Goal: Task Accomplishment & Management: Complete application form

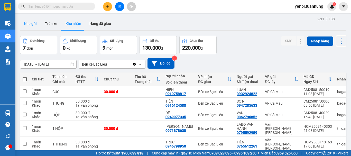
click at [36, 23] on button "Kho gửi" at bounding box center [30, 23] width 21 height 12
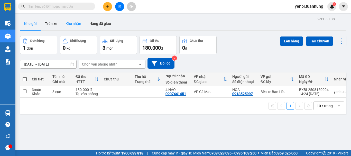
click at [74, 24] on button "Kho nhận" at bounding box center [73, 23] width 24 height 12
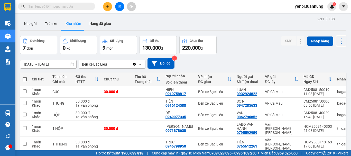
click at [48, 2] on div "Kết quả tìm kiếm ( 0 ) Bộ lọc No Data" at bounding box center [50, 6] width 100 height 9
click at [48, 4] on input "text" at bounding box center [58, 7] width 61 height 6
click at [47, 4] on input "text" at bounding box center [58, 7] width 61 height 6
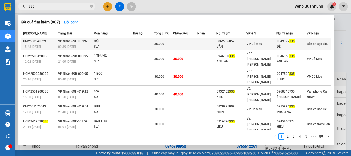
type input "335"
click at [295, 48] on div "DỄ" at bounding box center [292, 46] width 30 height 5
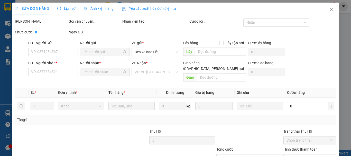
type input "0862796852"
type input "VÂN"
type input "0949977335"
type input "DỄ"
type input "30.000"
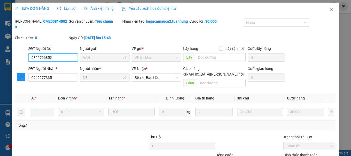
scroll to position [35, 0]
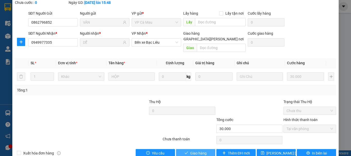
click at [197, 150] on span "Giao hàng" at bounding box center [198, 153] width 16 height 6
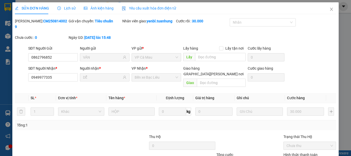
scroll to position [0, 0]
click at [329, 7] on span "Close" at bounding box center [331, 10] width 14 height 14
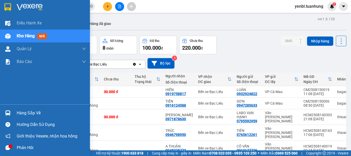
click at [32, 112] on div "Hàng sắp về" at bounding box center [51, 113] width 69 height 8
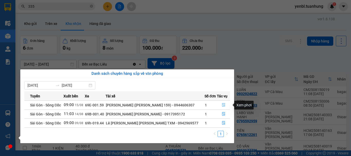
click at [222, 104] on icon "file-done" at bounding box center [224, 105] width 4 height 4
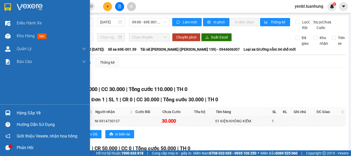
drag, startPoint x: 24, startPoint y: 110, endPoint x: 27, endPoint y: 108, distance: 3.0
click at [25, 110] on div "Hàng sắp về" at bounding box center [51, 113] width 69 height 8
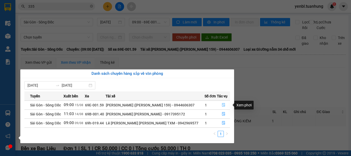
click at [223, 103] on icon "file-done" at bounding box center [224, 105] width 4 height 4
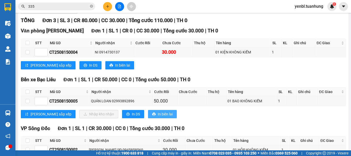
scroll to position [77, 0]
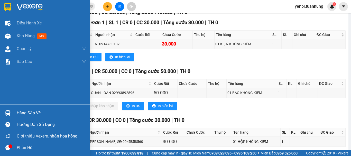
click at [19, 114] on div "Hàng sắp về" at bounding box center [51, 113] width 69 height 8
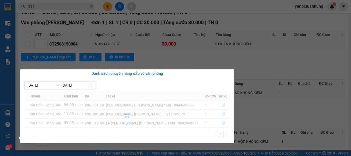
click at [221, 104] on div at bounding box center [127, 115] width 206 height 49
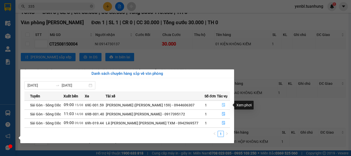
click at [220, 105] on button "button" at bounding box center [223, 105] width 13 height 8
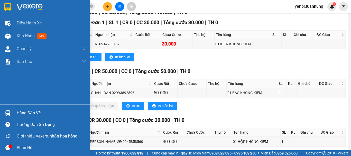
click at [12, 116] on div at bounding box center [7, 112] width 9 height 9
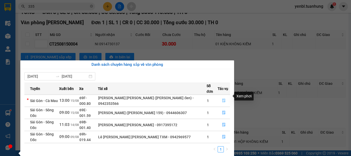
click at [223, 99] on icon "file-done" at bounding box center [223, 101] width 3 height 4
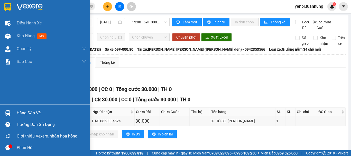
click at [17, 115] on div "Hàng sắp về" at bounding box center [51, 113] width 69 height 8
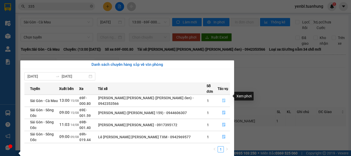
drag, startPoint x: 220, startPoint y: 95, endPoint x: 217, endPoint y: 99, distance: 5.3
click at [220, 97] on button "button" at bounding box center [224, 101] width 12 height 8
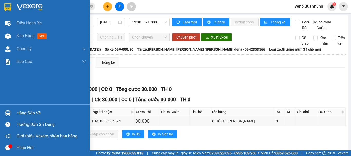
click at [17, 113] on div "Hàng sắp về" at bounding box center [51, 113] width 69 height 8
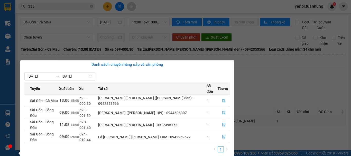
click at [245, 96] on section "Kết quả [PERSON_NAME] ( 887 ) Bộ lọc Mã ĐH Trạng thái Món hàng Thu hộ Tổng [PER…" at bounding box center [175, 78] width 351 height 156
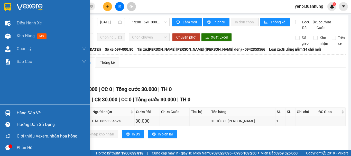
click at [22, 114] on div "Hàng sắp về" at bounding box center [51, 113] width 69 height 8
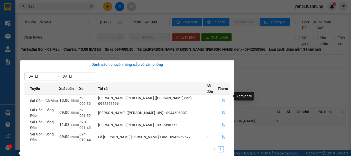
click at [223, 99] on icon "file-done" at bounding box center [224, 101] width 4 height 4
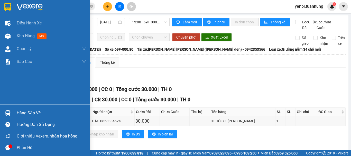
click at [16, 114] on div "Hàng sắp về" at bounding box center [45, 113] width 90 height 12
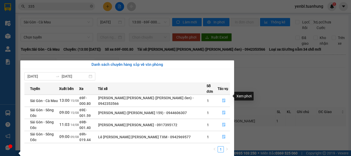
click at [260, 91] on section "Kết quả [PERSON_NAME] ( 887 ) Bộ lọc Mã ĐH Trạng thái Món hàng Thu hộ Tổng [PER…" at bounding box center [175, 78] width 351 height 156
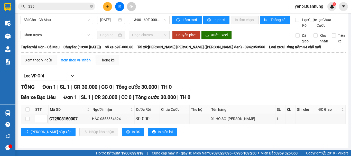
scroll to position [8, 0]
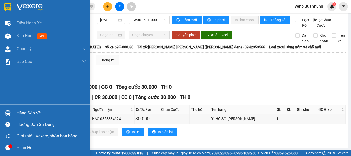
click at [21, 117] on div "Hàng sắp về" at bounding box center [45, 113] width 90 height 12
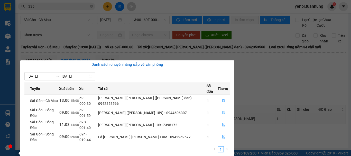
click at [223, 111] on icon "file-done" at bounding box center [224, 113] width 4 height 4
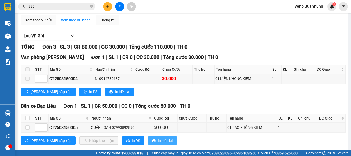
scroll to position [85, 0]
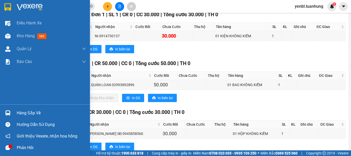
click at [15, 112] on div "Hàng sắp về" at bounding box center [45, 113] width 90 height 12
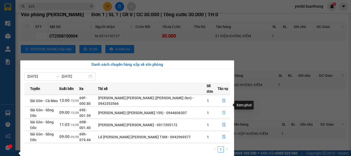
click at [222, 111] on icon "file-done" at bounding box center [223, 113] width 3 height 4
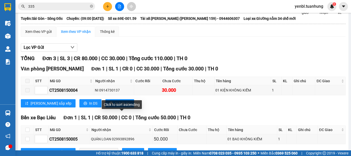
scroll to position [29, 0]
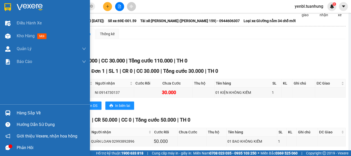
click at [21, 113] on div "Hàng sắp về" at bounding box center [51, 113] width 69 height 8
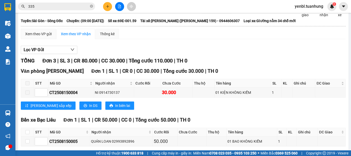
click at [255, 63] on section "Kết quả [PERSON_NAME] ( 887 ) Bộ lọc Mã ĐH Trạng thái Món hàng Thu hộ Tổng [PER…" at bounding box center [175, 78] width 351 height 156
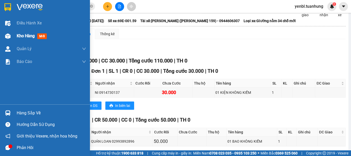
click at [19, 37] on span "Kho hàng" at bounding box center [26, 35] width 18 height 5
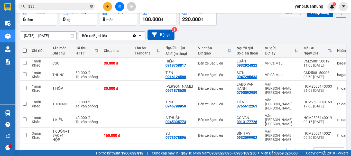
click at [93, 7] on icon "close-circle" at bounding box center [91, 6] width 3 height 3
click at [57, 4] on input "text" at bounding box center [58, 7] width 61 height 6
click at [56, 4] on input "text" at bounding box center [58, 7] width 61 height 6
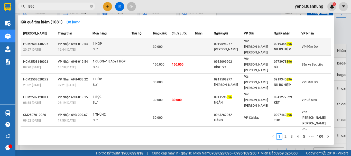
type input "896"
click at [233, 41] on div "0919598277" at bounding box center [228, 43] width 29 height 5
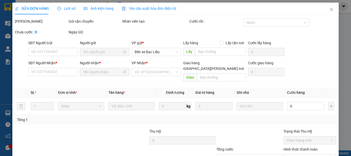
type input "0919598277"
type input "[PERSON_NAME]"
type input "0919345896"
type input "NK BS HIỆP"
type input "30.000"
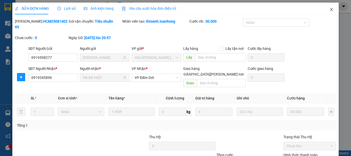
click at [330, 10] on span "Close" at bounding box center [331, 10] width 14 height 14
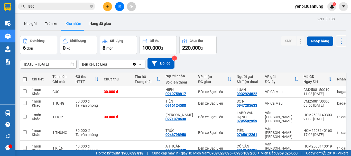
click at [69, 5] on input "896" at bounding box center [58, 7] width 61 height 6
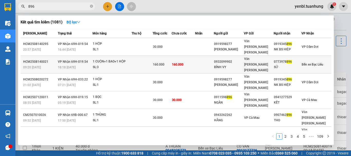
click at [276, 65] on div "SỬ" at bounding box center [287, 67] width 27 height 5
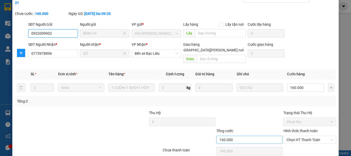
scroll to position [35, 0]
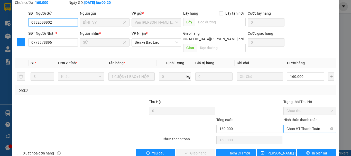
drag, startPoint x: 303, startPoint y: 117, endPoint x: 299, endPoint y: 120, distance: 4.7
click at [303, 125] on span "Chọn HT Thanh Toán" at bounding box center [310, 129] width 47 height 8
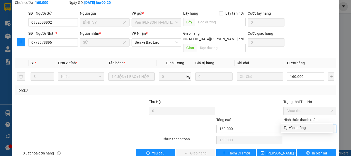
click at [293, 129] on div "Tại văn phòng" at bounding box center [307, 128] width 46 height 6
type input "0"
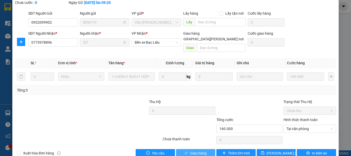
click at [203, 150] on span "Giao hàng" at bounding box center [198, 153] width 16 height 6
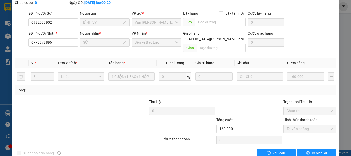
scroll to position [0, 0]
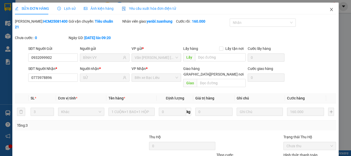
click at [329, 10] on icon "close" at bounding box center [331, 9] width 4 height 4
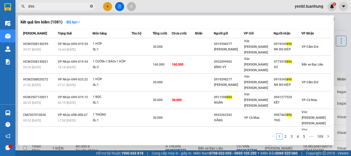
click at [90, 7] on icon "close-circle" at bounding box center [91, 6] width 3 height 3
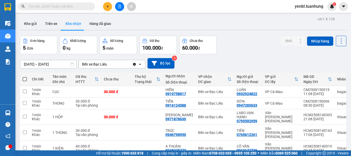
click at [45, 8] on input "text" at bounding box center [58, 7] width 61 height 6
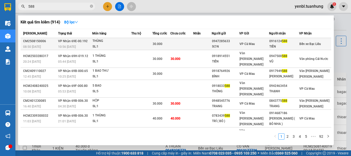
type input "588"
click at [299, 45] on div "TIẾN" at bounding box center [283, 46] width 29 height 5
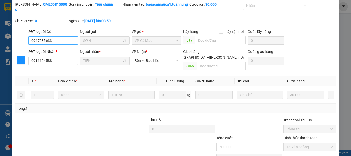
scroll to position [41, 0]
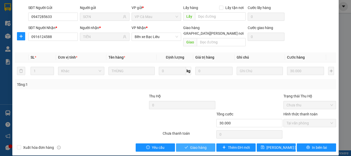
click at [201, 145] on span "Giao hàng" at bounding box center [198, 148] width 16 height 6
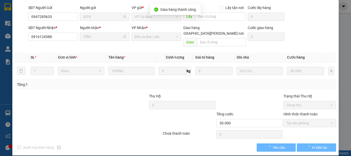
scroll to position [35, 0]
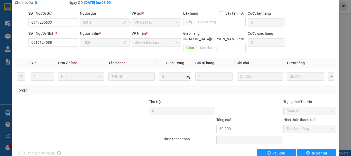
click at [346, 41] on div "SỬA ĐƠN HÀNG Lịch sử [PERSON_NAME] hàng Yêu cầu xuất [PERSON_NAME] điện tử Tota…" at bounding box center [175, 78] width 351 height 156
click at [341, 70] on div "SỬA ĐƠN HÀNG Lịch sử [PERSON_NAME] hàng Yêu cầu xuất [PERSON_NAME] điện tử Tota…" at bounding box center [175, 78] width 351 height 156
click at [345, 10] on div "SỬA ĐƠN HÀNG Lịch sử [PERSON_NAME] hàng Yêu cầu xuất [PERSON_NAME] điện tử Tota…" at bounding box center [175, 78] width 351 height 156
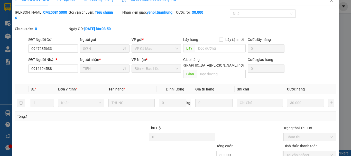
scroll to position [0, 0]
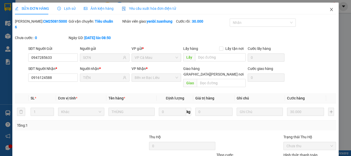
click at [329, 9] on icon "close" at bounding box center [331, 9] width 4 height 4
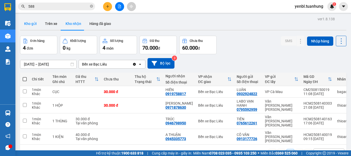
click at [30, 26] on button "Kho gửi" at bounding box center [30, 23] width 21 height 12
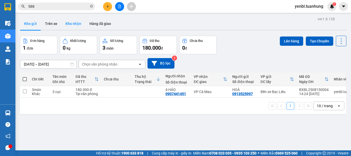
click at [68, 25] on button "Kho nhận" at bounding box center [73, 23] width 24 height 12
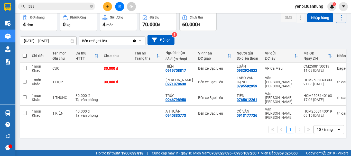
scroll to position [24, 0]
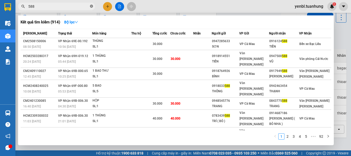
click at [91, 7] on icon "close-circle" at bounding box center [91, 6] width 3 height 3
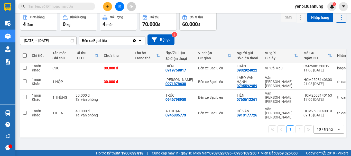
click at [76, 7] on input "text" at bounding box center [58, 7] width 61 height 6
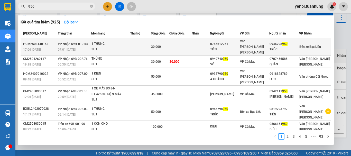
type input "950"
click at [288, 47] on div "TRÚC" at bounding box center [284, 49] width 29 height 5
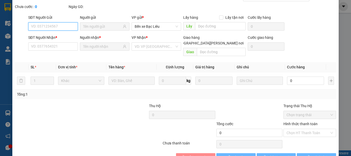
type input "0765612261"
type input "TIÊN"
type input "0946798950"
type input "TRÚC"
type input "30.000"
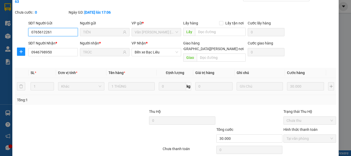
scroll to position [35, 0]
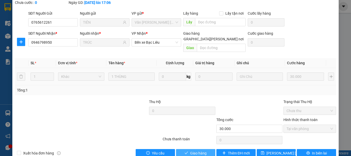
click at [191, 150] on span "Giao hàng" at bounding box center [198, 153] width 16 height 6
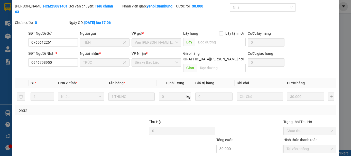
scroll to position [0, 0]
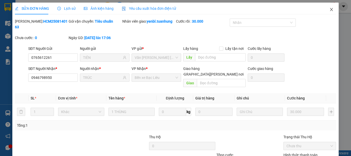
click at [327, 7] on span "Close" at bounding box center [331, 10] width 14 height 14
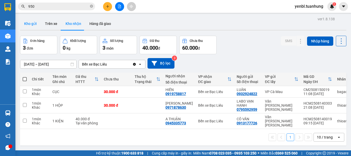
click at [31, 21] on button "Kho gửi" at bounding box center [30, 23] width 21 height 12
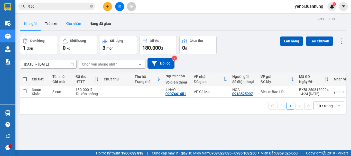
click at [74, 28] on button "Kho nhận" at bounding box center [73, 23] width 24 height 12
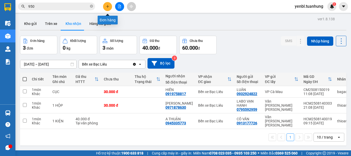
click at [109, 6] on icon "plus" at bounding box center [108, 7] width 4 height 4
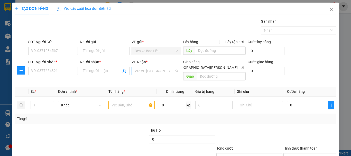
click at [147, 72] on input "search" at bounding box center [155, 71] width 40 height 8
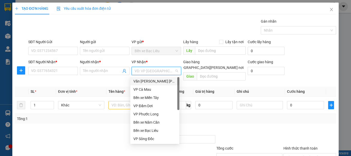
click at [159, 81] on div "Văn [PERSON_NAME] [PERSON_NAME]" at bounding box center [154, 81] width 43 height 6
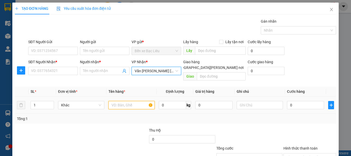
click at [131, 101] on input "text" at bounding box center [131, 105] width 46 height 8
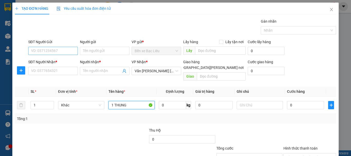
type input "1 THUNG"
click at [47, 51] on input "SĐT Người Gửi" at bounding box center [53, 51] width 50 height 8
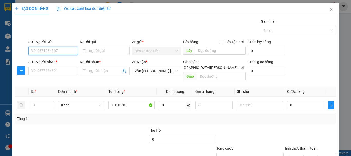
click at [47, 51] on input "SĐT Người Gửi" at bounding box center [53, 51] width 50 height 8
type input "0902324767"
click at [62, 61] on div "0902324767 - [PERSON_NAME]" at bounding box center [56, 61] width 51 height 6
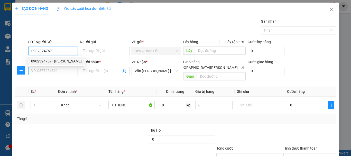
type input "QUYÊN"
type input "0902324767"
click at [65, 74] on input "SĐT Người Nhận *" at bounding box center [53, 71] width 50 height 8
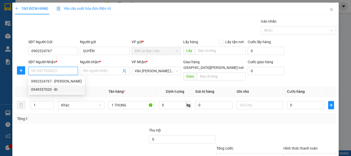
click at [68, 90] on div "0949357020 - BI" at bounding box center [56, 90] width 51 height 6
type input "0949357020"
type input "BI"
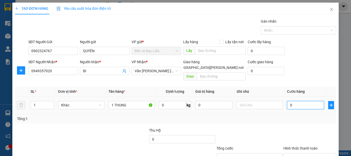
click at [300, 101] on input "0" at bounding box center [305, 105] width 37 height 8
type input "3"
type input "30"
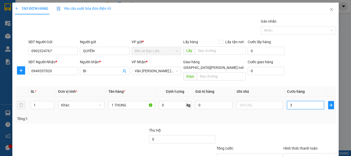
type input "30"
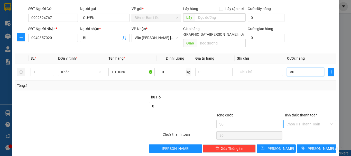
scroll to position [34, 0]
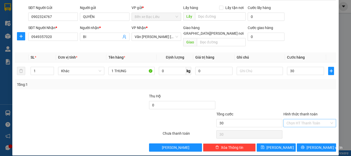
type input "30.000"
click at [308, 119] on input "Hình thức thanh toán" at bounding box center [308, 123] width 43 height 8
click at [309, 127] on div "Tại văn phòng" at bounding box center [307, 128] width 46 height 6
type input "0"
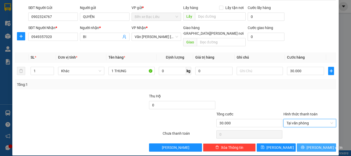
click at [316, 145] on span "[PERSON_NAME] và In" at bounding box center [325, 148] width 36 height 6
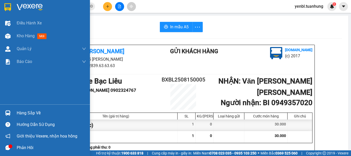
click at [15, 112] on div "Hàng sắp về" at bounding box center [45, 113] width 90 height 12
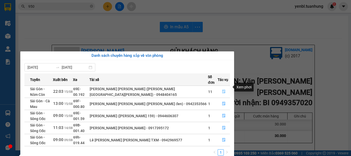
click at [223, 90] on icon "file-done" at bounding box center [224, 92] width 4 height 4
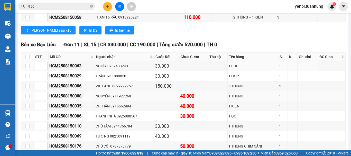
scroll to position [1571, 0]
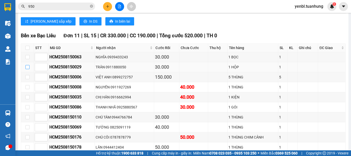
click at [29, 67] on input "checkbox" at bounding box center [27, 67] width 4 height 4
checkbox input "true"
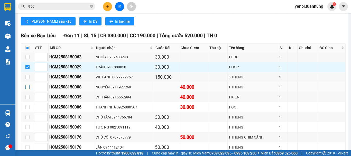
click at [29, 87] on input "checkbox" at bounding box center [27, 87] width 4 height 4
checkbox input "true"
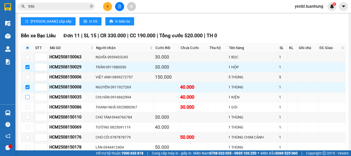
click at [29, 96] on input "checkbox" at bounding box center [27, 97] width 4 height 4
checkbox input "true"
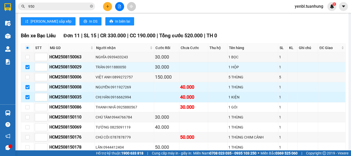
scroll to position [1596, 0]
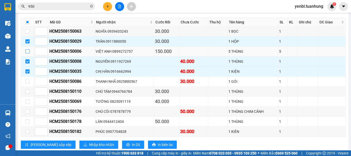
click at [29, 52] on input "checkbox" at bounding box center [27, 51] width 4 height 4
checkbox input "true"
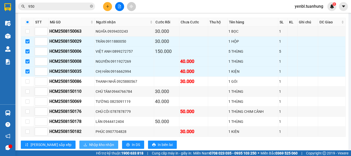
click at [89, 147] on span "Nhập kho nhận" at bounding box center [101, 145] width 25 height 6
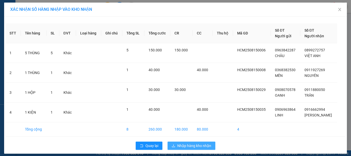
click at [188, 145] on span "Nhập hàng kho nhận" at bounding box center [194, 146] width 34 height 6
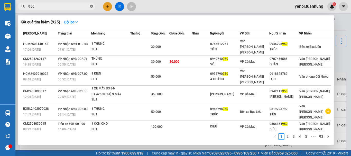
click at [91, 6] on icon "close-circle" at bounding box center [91, 6] width 3 height 3
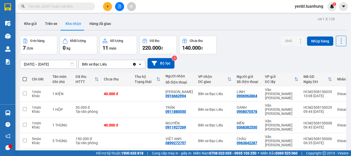
click at [73, 3] on span at bounding box center [56, 7] width 77 height 8
click at [73, 6] on input "text" at bounding box center [58, 7] width 61 height 6
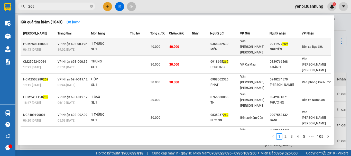
type input "269"
click at [269, 44] on div "Văn [PERSON_NAME] [PERSON_NAME]" at bounding box center [254, 46] width 29 height 17
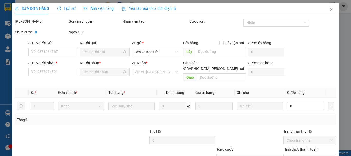
type input "0368382530"
type input "MẾN"
type input "0911927269"
type input "NGUYÊN"
type input "40.000"
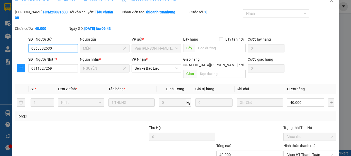
scroll to position [35, 0]
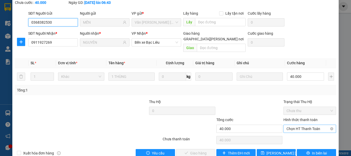
click at [287, 125] on span "Chọn HT Thanh Toán" at bounding box center [310, 129] width 47 height 8
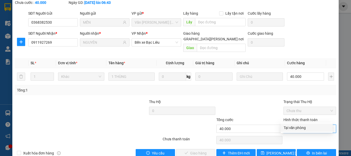
click at [291, 124] on div "Tại văn phòng" at bounding box center [307, 128] width 52 height 8
type input "0"
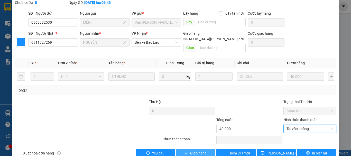
click at [200, 150] on span "Giao hàng" at bounding box center [198, 153] width 16 height 6
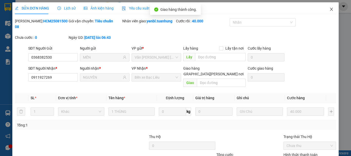
scroll to position [0, 0]
click at [329, 11] on icon "close" at bounding box center [331, 9] width 4 height 4
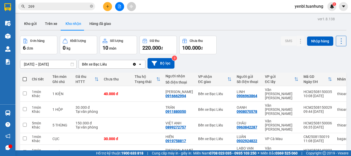
click at [111, 5] on button at bounding box center [107, 6] width 9 height 9
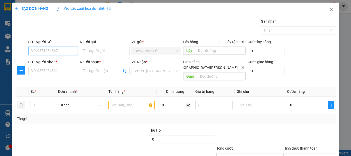
click at [48, 51] on input "SĐT Người Gửi" at bounding box center [53, 51] width 50 height 8
click at [50, 60] on div "0859596643 - NK [PERSON_NAME]" at bounding box center [59, 61] width 56 height 6
type input "0859596643"
type input "NK VĨNH HƯNG"
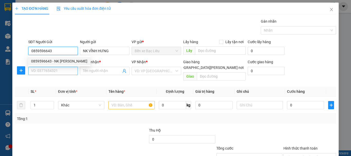
type input "0859596643"
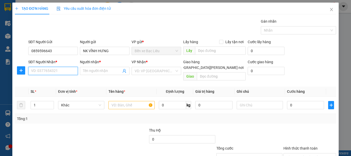
click at [57, 70] on input "SĐT Người Nhận *" at bounding box center [53, 71] width 50 height 8
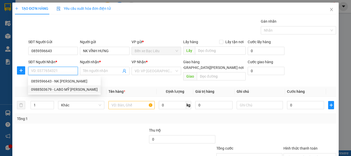
click at [64, 89] on div "0988503679 - LABO MỸ [PERSON_NAME]" at bounding box center [64, 90] width 67 height 6
type input "0988503679"
type input "LABO MỸ Á"
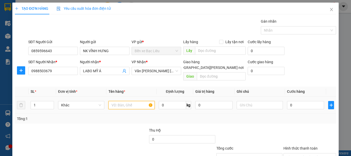
click at [115, 101] on input "text" at bounding box center [131, 105] width 46 height 8
type input "1 HÔP"
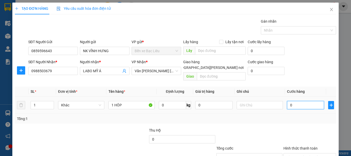
click at [311, 101] on input "0" at bounding box center [305, 105] width 37 height 8
type input "3"
type input "30"
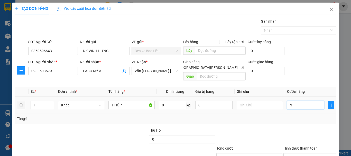
type input "30"
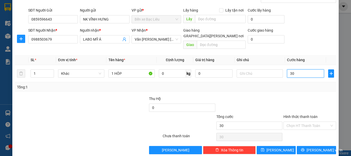
scroll to position [34, 0]
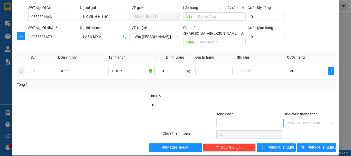
type input "30.000"
click at [301, 119] on input "Hình thức thanh toán" at bounding box center [308, 123] width 43 height 8
click at [298, 127] on div "Tại văn phòng" at bounding box center [307, 128] width 46 height 6
type input "0"
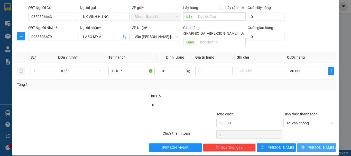
click at [305, 146] on icon "printer" at bounding box center [302, 147] width 3 height 3
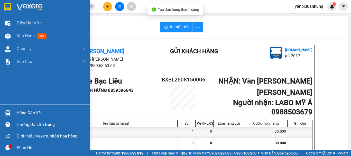
click at [23, 108] on div "Hàng sắp về" at bounding box center [45, 113] width 90 height 12
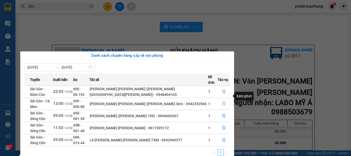
click at [222, 102] on icon "file-done" at bounding box center [224, 104] width 4 height 4
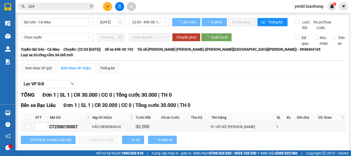
scroll to position [8, 0]
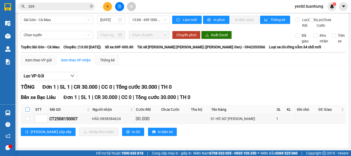
click at [27, 110] on input "checkbox" at bounding box center [27, 109] width 4 height 4
checkbox input "true"
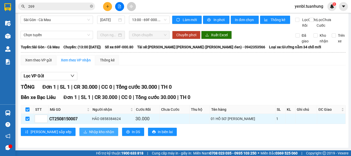
click at [89, 131] on span "Nhập kho nhận" at bounding box center [101, 132] width 25 height 6
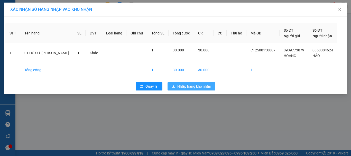
click at [202, 85] on span "Nhập hàng kho nhận" at bounding box center [194, 87] width 34 height 6
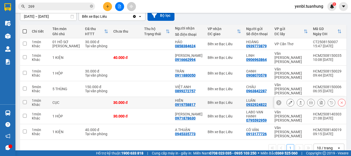
scroll to position [48, 0]
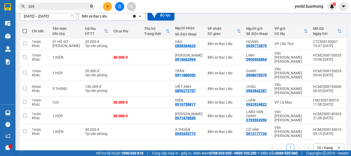
click at [90, 7] on icon "close-circle" at bounding box center [91, 6] width 3 height 3
click at [70, 6] on input "text" at bounding box center [58, 7] width 61 height 6
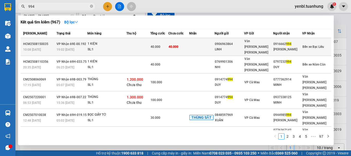
type input "994"
click at [256, 41] on span "Văn [PERSON_NAME] [PERSON_NAME]" at bounding box center [256, 46] width 24 height 15
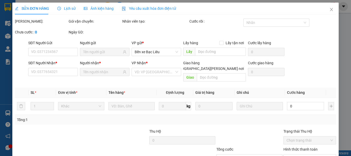
type input "0906963864"
type input "LINH"
type input "0916662994"
type input "[PERSON_NAME]"
type input "40.000"
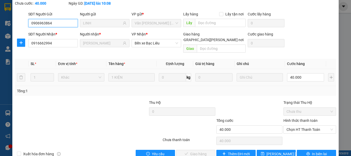
scroll to position [35, 0]
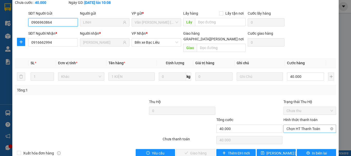
click at [296, 125] on span "Chọn HT Thanh Toán" at bounding box center [310, 129] width 47 height 8
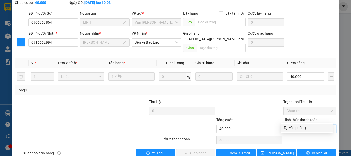
click at [301, 126] on div "Tại văn phòng" at bounding box center [307, 128] width 46 height 6
type input "0"
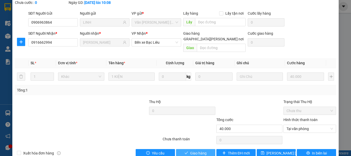
click at [191, 150] on span "Giao hàng" at bounding box center [198, 153] width 16 height 6
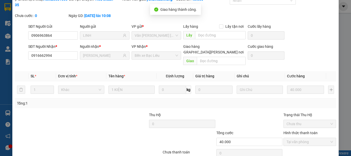
scroll to position [0, 0]
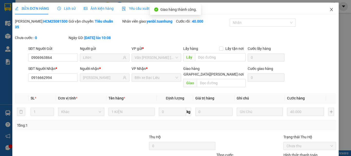
click at [329, 8] on icon "close" at bounding box center [331, 9] width 4 height 4
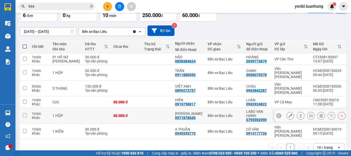
scroll to position [36, 0]
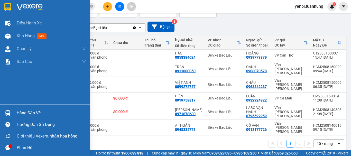
click at [17, 118] on div "Hàng sắp về" at bounding box center [45, 113] width 90 height 12
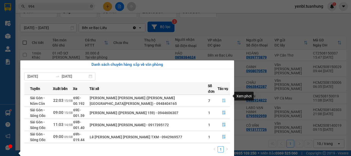
click at [223, 99] on span "file-done" at bounding box center [224, 101] width 4 height 4
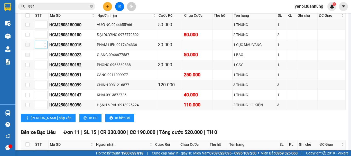
scroll to position [1473, 0]
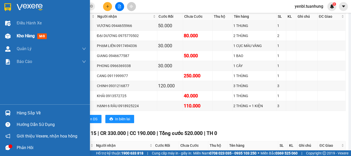
click at [13, 36] on div "Kho hàng mới" at bounding box center [45, 36] width 90 height 13
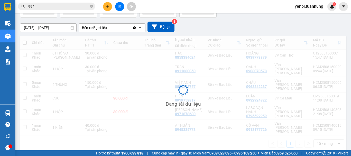
scroll to position [36, 0]
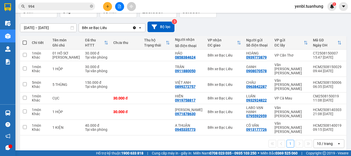
click at [93, 6] on span "994" at bounding box center [56, 7] width 77 height 8
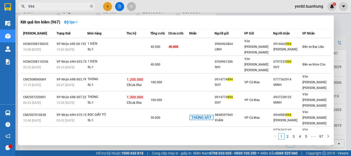
click at [89, 5] on span "994" at bounding box center [56, 7] width 77 height 8
click at [90, 6] on icon "close-circle" at bounding box center [91, 6] width 3 height 3
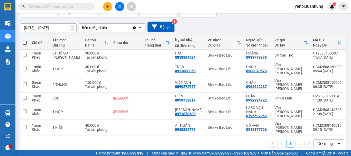
click at [89, 6] on span at bounding box center [56, 7] width 77 height 8
click at [70, 6] on input "text" at bounding box center [58, 7] width 61 height 6
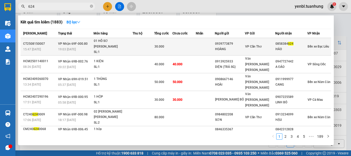
type input "624"
click at [300, 47] on div "HẢO" at bounding box center [292, 49] width 32 height 5
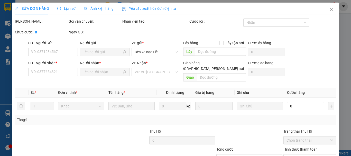
type input "0939773879"
type input "HOÀNG"
type input "0858384624"
type input "HẢO"
type input "30.000"
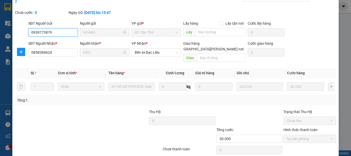
scroll to position [35, 0]
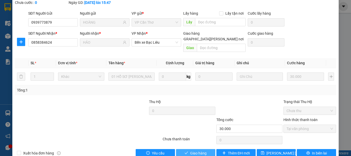
click at [198, 149] on button "Giao hàng" at bounding box center [195, 153] width 39 height 8
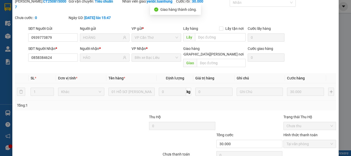
scroll to position [0, 0]
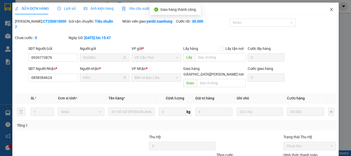
click at [330, 9] on icon "close" at bounding box center [331, 9] width 3 height 3
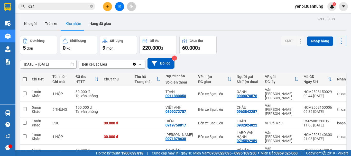
click at [105, 7] on button at bounding box center [107, 6] width 9 height 9
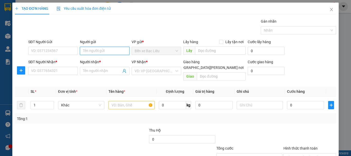
click at [89, 51] on input "Người gửi" at bounding box center [105, 51] width 50 height 8
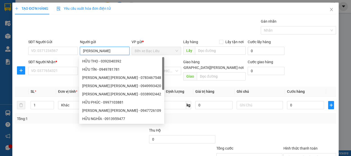
type input "HỮU TÙNG"
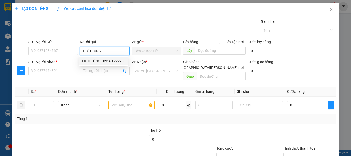
click at [96, 60] on div "HỮU TÙNG - 0356179990" at bounding box center [103, 61] width 43 height 6
type input "0356179990"
type input "HỮU TÙNG"
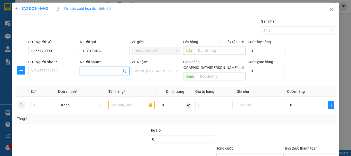
click at [97, 70] on input "Người nhận *" at bounding box center [102, 71] width 38 height 6
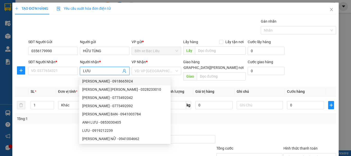
click at [100, 71] on input "LƯU" at bounding box center [102, 71] width 38 height 6
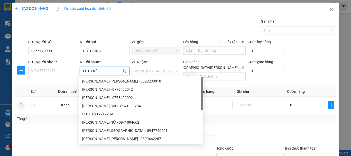
type input "[PERSON_NAME]"
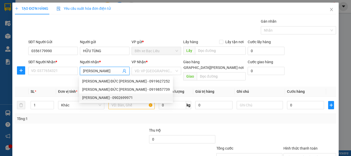
click at [104, 99] on div "[PERSON_NAME] - 0902699971" at bounding box center [126, 98] width 88 height 6
type input "0902699971"
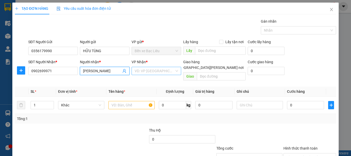
type input "[PERSON_NAME]"
click at [166, 71] on input "search" at bounding box center [155, 71] width 40 height 8
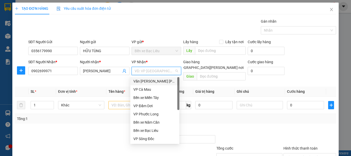
click at [170, 80] on div "Văn [PERSON_NAME] [PERSON_NAME]" at bounding box center [154, 81] width 43 height 6
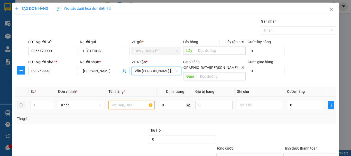
click at [129, 102] on input "text" at bounding box center [131, 105] width 46 height 8
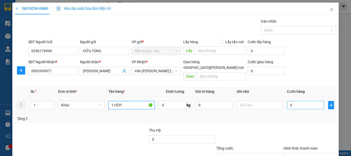
type input "1 HÔP"
click at [297, 103] on input "0" at bounding box center [305, 105] width 37 height 8
type input "3"
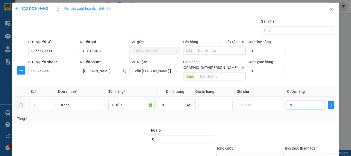
type input "30"
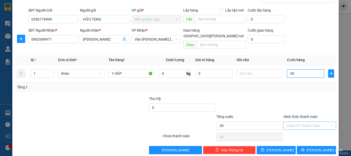
scroll to position [34, 0]
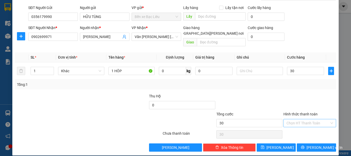
type input "30.000"
click at [298, 119] on input "Hình thức thanh toán" at bounding box center [308, 123] width 43 height 8
click at [293, 127] on div "Tại văn phòng" at bounding box center [307, 128] width 46 height 6
type input "0"
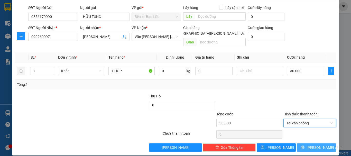
click at [304, 146] on icon "printer" at bounding box center [302, 147] width 3 height 3
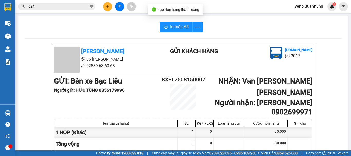
click at [90, 7] on icon "close-circle" at bounding box center [91, 6] width 3 height 3
click at [70, 8] on input "text" at bounding box center [58, 7] width 61 height 6
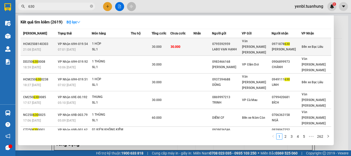
type input "630"
click at [281, 41] on div "0971878 630" at bounding box center [286, 43] width 29 height 5
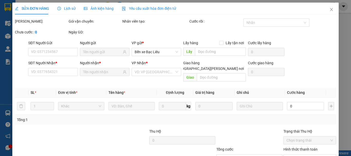
type input "0795592959"
type input "LABO VẠN HẠNH"
type input "0971878630"
type input "[PERSON_NAME]"
type input "30.000"
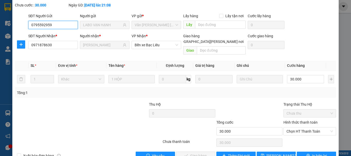
scroll to position [35, 0]
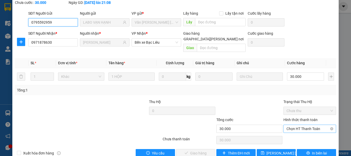
click at [307, 125] on span "Chọn HT Thanh Toán" at bounding box center [310, 129] width 47 height 8
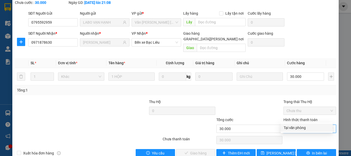
drag, startPoint x: 305, startPoint y: 127, endPoint x: 259, endPoint y: 136, distance: 47.1
click at [305, 128] on div "Tại văn phòng" at bounding box center [307, 128] width 46 height 6
type input "0"
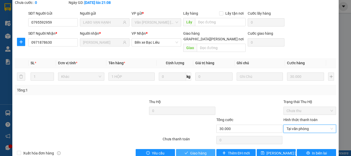
click at [200, 150] on span "Giao hàng" at bounding box center [198, 153] width 16 height 6
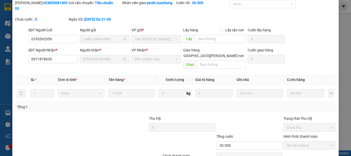
scroll to position [0, 0]
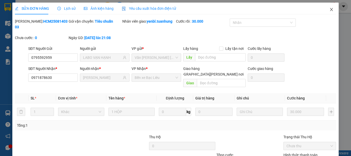
click at [329, 9] on icon "close" at bounding box center [331, 9] width 4 height 4
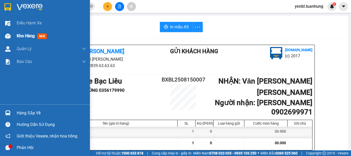
click at [24, 33] on div "Kho hàng mới" at bounding box center [33, 36] width 32 height 6
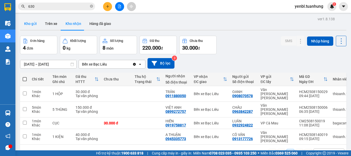
click at [27, 24] on button "Kho gửi" at bounding box center [30, 23] width 21 height 12
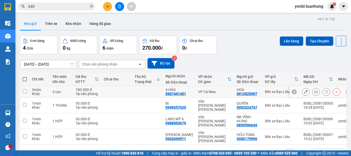
click at [28, 91] on td at bounding box center [24, 92] width 9 height 12
checkbox input "true"
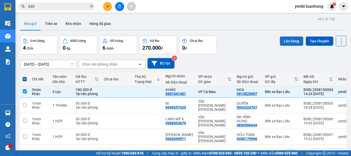
click at [287, 42] on button "Lên hàng" at bounding box center [291, 40] width 23 height 9
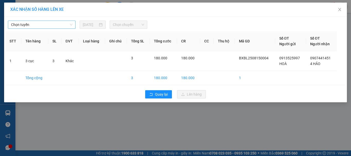
click at [57, 26] on span "Chọn tuyến" at bounding box center [41, 25] width 61 height 8
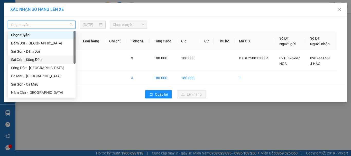
click at [35, 60] on div "Sài Gòn - Sông Đốc" at bounding box center [41, 60] width 61 height 6
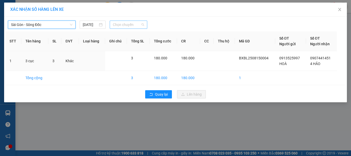
click at [120, 21] on span "Chọn chuyến" at bounding box center [129, 25] width 32 height 8
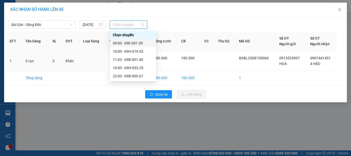
click at [144, 44] on div "09:00 - 69E-001.59" at bounding box center [133, 43] width 40 height 6
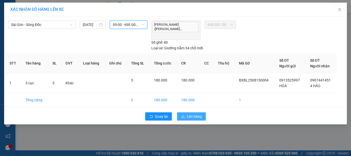
click at [194, 114] on span "Lên hàng" at bounding box center [194, 117] width 15 height 6
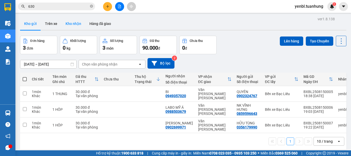
click at [76, 22] on button "Kho nhận" at bounding box center [73, 23] width 24 height 12
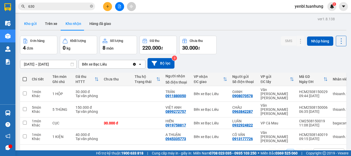
click at [24, 23] on button "Kho gửi" at bounding box center [30, 23] width 21 height 12
